Goal: Information Seeking & Learning: Learn about a topic

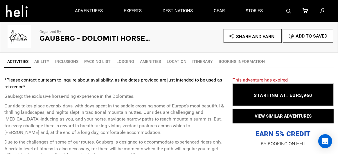
scroll to position [175, 0]
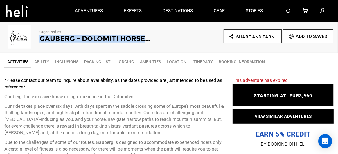
drag, startPoint x: 41, startPoint y: 36, endPoint x: 147, endPoint y: 38, distance: 106.0
click at [147, 38] on h2 "Gauberg - Dolomiti Horsetrek" at bounding box center [95, 39] width 112 height 8
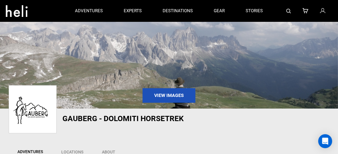
drag, startPoint x: 134, startPoint y: 38, endPoint x: 82, endPoint y: 45, distance: 52.4
click at [82, 45] on img at bounding box center [169, 64] width 338 height 87
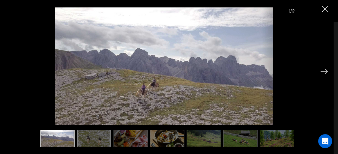
scroll to position [58, 0]
click at [323, 71] on img at bounding box center [324, 71] width 7 height 5
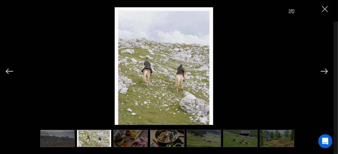
click at [323, 71] on img at bounding box center [324, 71] width 7 height 5
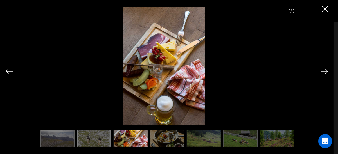
click at [323, 71] on img at bounding box center [324, 71] width 7 height 5
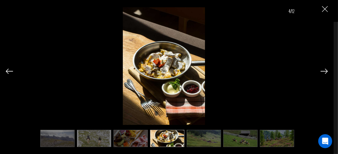
click at [323, 71] on img at bounding box center [324, 71] width 7 height 5
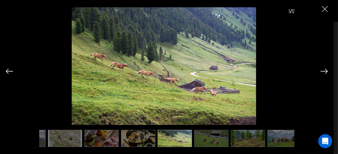
click at [323, 71] on img at bounding box center [324, 71] width 7 height 5
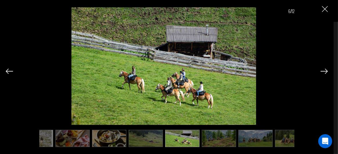
click at [323, 71] on img at bounding box center [324, 71] width 7 height 5
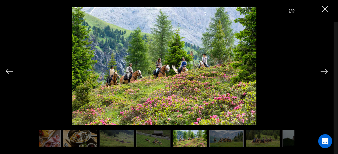
click at [323, 71] on img at bounding box center [324, 71] width 7 height 5
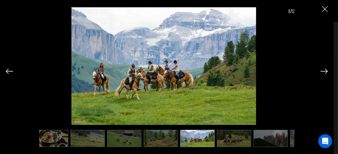
click at [323, 71] on img at bounding box center [324, 71] width 7 height 5
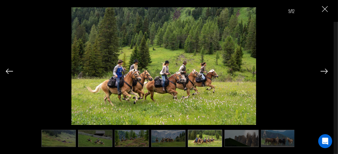
click at [323, 71] on img at bounding box center [324, 71] width 7 height 5
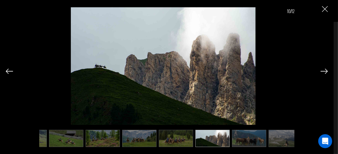
click at [323, 71] on img at bounding box center [324, 71] width 7 height 5
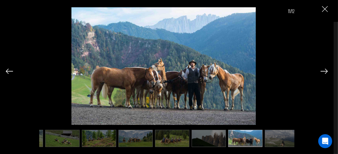
scroll to position [0, 184]
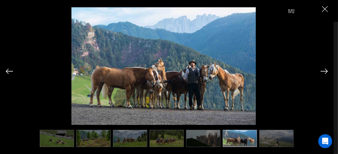
click at [323, 71] on img at bounding box center [324, 71] width 7 height 5
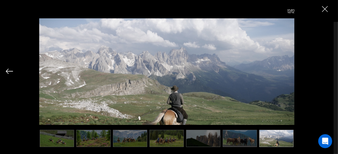
click at [323, 71] on div "12/12" at bounding box center [167, 73] width 322 height 146
click at [247, 134] on img at bounding box center [240, 138] width 34 height 17
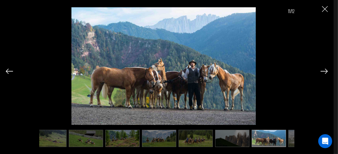
scroll to position [0, 154]
click at [277, 136] on img at bounding box center [269, 138] width 34 height 17
click at [291, 136] on img at bounding box center [305, 138] width 34 height 17
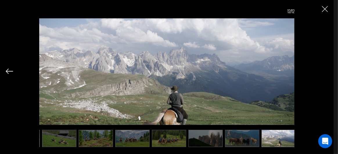
scroll to position [0, 184]
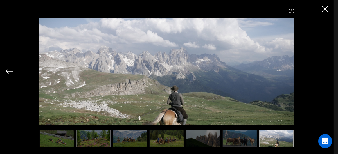
click at [239, 137] on img at bounding box center [240, 138] width 34 height 17
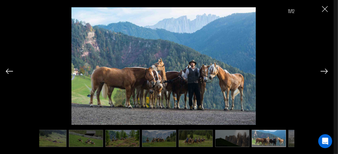
click at [224, 136] on img at bounding box center [232, 138] width 34 height 17
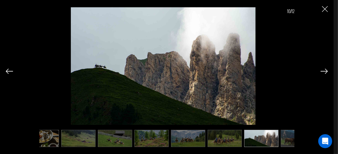
click at [224, 137] on img at bounding box center [225, 138] width 34 height 17
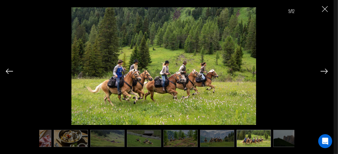
click at [206, 136] on img at bounding box center [217, 138] width 34 height 17
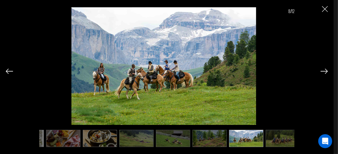
click at [215, 137] on img at bounding box center [210, 138] width 34 height 17
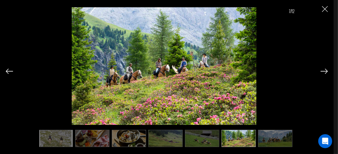
scroll to position [0, 38]
click at [184, 135] on ul at bounding box center [166, 138] width 255 height 17
click at [174, 136] on img at bounding box center [165, 138] width 34 height 17
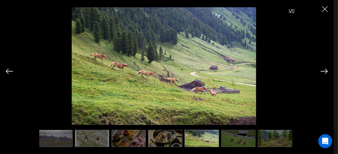
scroll to position [0, 0]
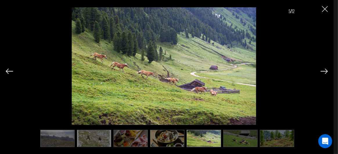
click at [164, 136] on img at bounding box center [167, 138] width 34 height 17
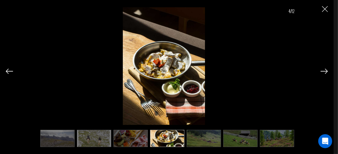
click at [132, 138] on img at bounding box center [131, 138] width 34 height 17
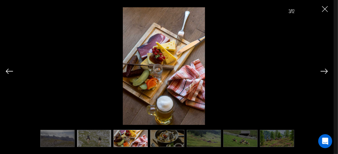
click at [98, 135] on img at bounding box center [94, 138] width 34 height 17
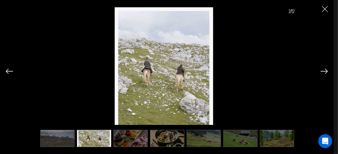
click at [60, 134] on img at bounding box center [57, 138] width 34 height 17
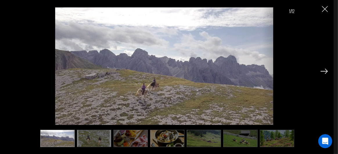
click at [325, 8] on img "Close" at bounding box center [325, 9] width 6 height 6
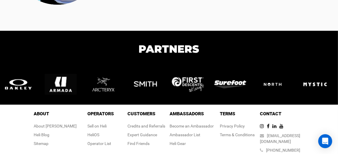
scroll to position [397, 0]
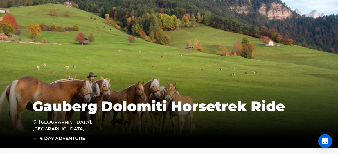
scroll to position [87, 0]
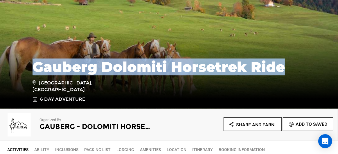
drag, startPoint x: 32, startPoint y: 72, endPoint x: 290, endPoint y: 82, distance: 258.6
click at [290, 82] on div "Gauberg Dolomiti Horsetrek Ride South Tyrol, Italy 6 Day Adventure" at bounding box center [169, 77] width 282 height 49
copy h1 "Gauberg Dolomiti Horsetrek Ride"
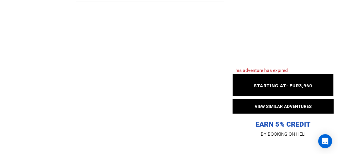
scroll to position [582, 0]
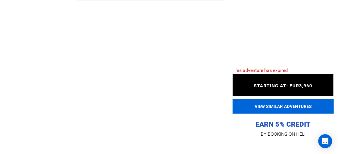
click at [281, 107] on button "VIEW SIMILAR ADVENTURES" at bounding box center [283, 106] width 101 height 15
